Goal: Transaction & Acquisition: Purchase product/service

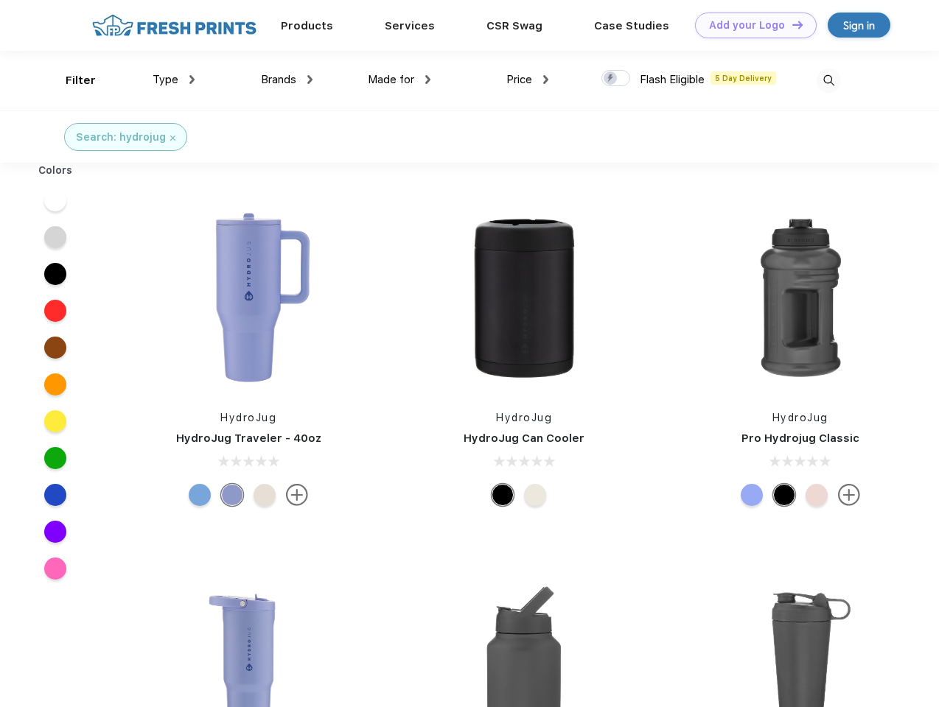
scroll to position [1, 0]
click at [750, 25] on link "Add your Logo Design Tool" at bounding box center [756, 26] width 122 height 26
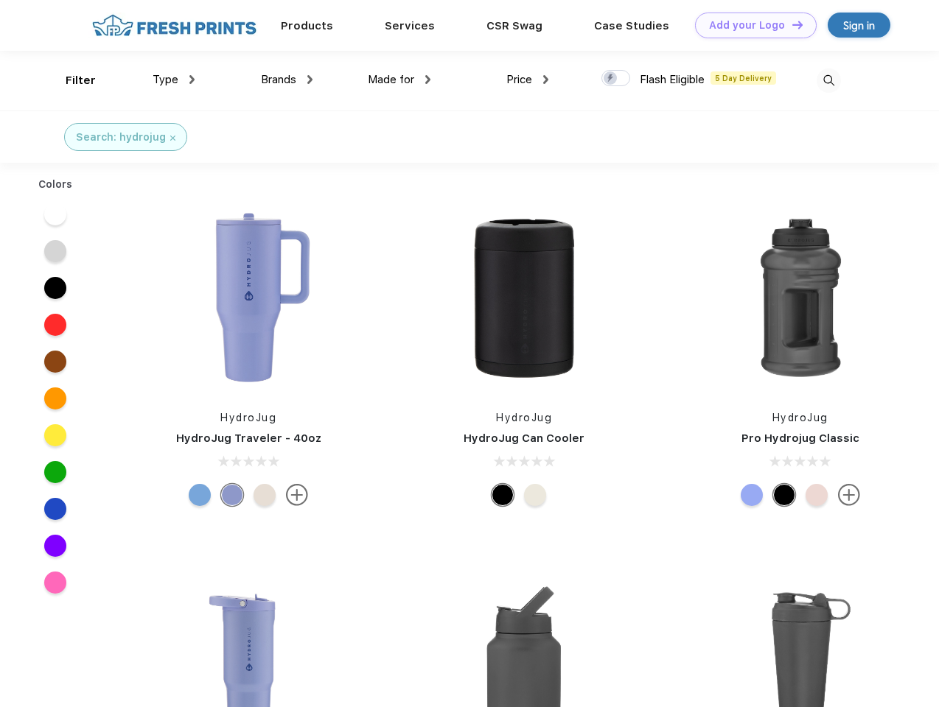
click at [0, 0] on div "Design Tool" at bounding box center [0, 0] width 0 height 0
click at [791, 24] on link "Add your Logo Design Tool" at bounding box center [756, 26] width 122 height 26
click at [71, 80] on div "Filter" at bounding box center [81, 80] width 30 height 17
click at [174, 80] on span "Type" at bounding box center [166, 79] width 26 height 13
click at [287, 80] on span "Brands" at bounding box center [278, 79] width 35 height 13
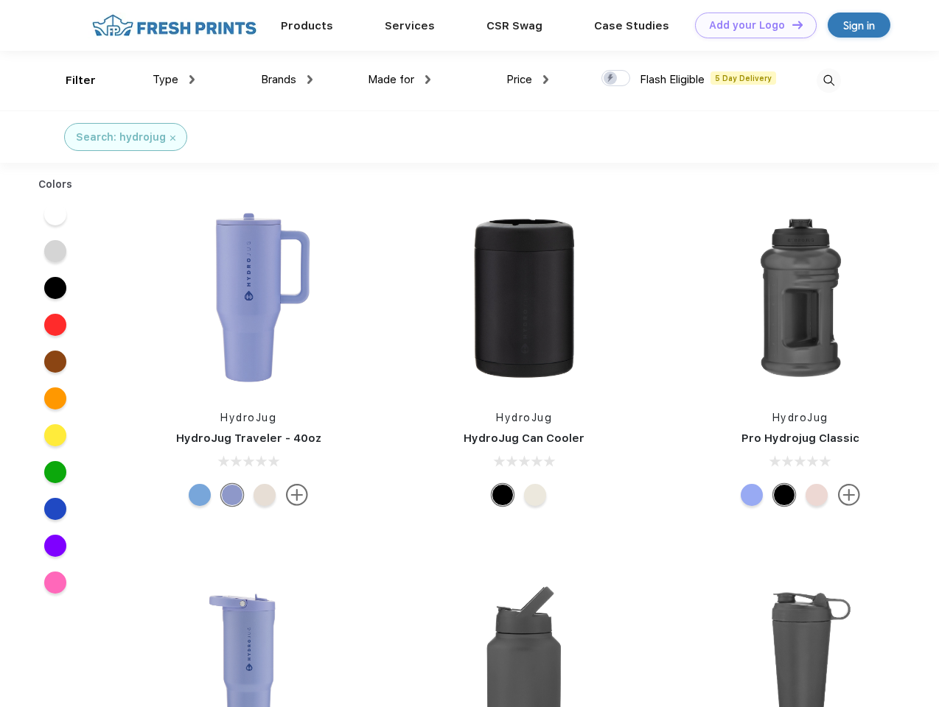
click at [399, 80] on span "Made for" at bounding box center [391, 79] width 46 height 13
click at [528, 80] on span "Price" at bounding box center [519, 79] width 26 height 13
click at [616, 79] on div at bounding box center [615, 78] width 29 height 16
click at [611, 79] on input "checkbox" at bounding box center [606, 74] width 10 height 10
click at [828, 80] on img at bounding box center [828, 81] width 24 height 24
